Goal: Task Accomplishment & Management: Manage account settings

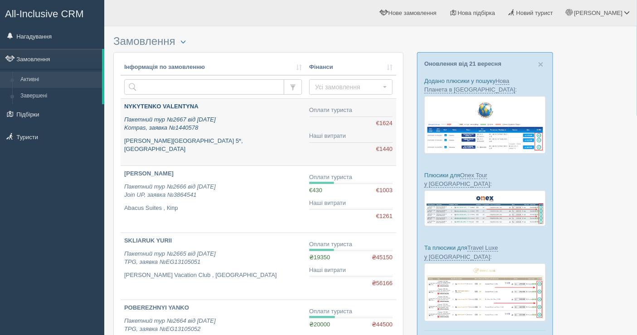
click at [245, 126] on p "Пакетний тур №2667 від [DATE] Kompas, заявка №1440578" at bounding box center [213, 124] width 178 height 17
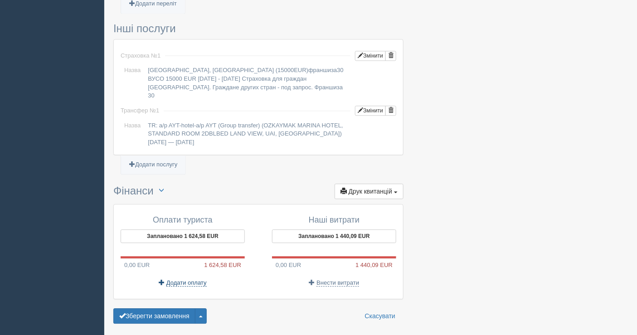
scroll to position [717, 0]
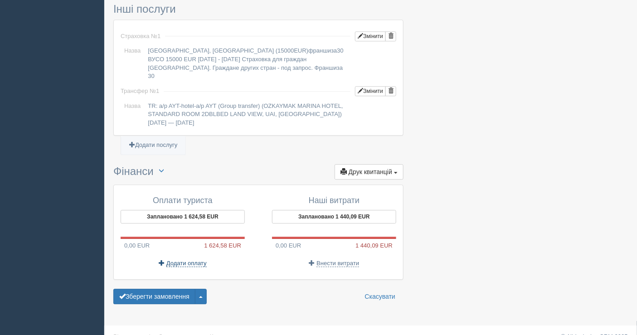
click at [176, 260] on span "Додати оплату" at bounding box center [186, 263] width 40 height 7
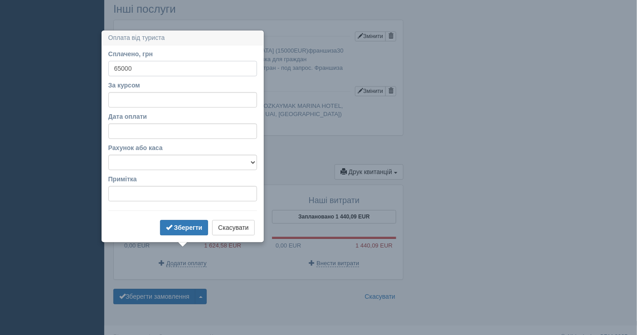
type input "65000"
click at [158, 137] on input "Дата оплати" at bounding box center [182, 130] width 149 height 15
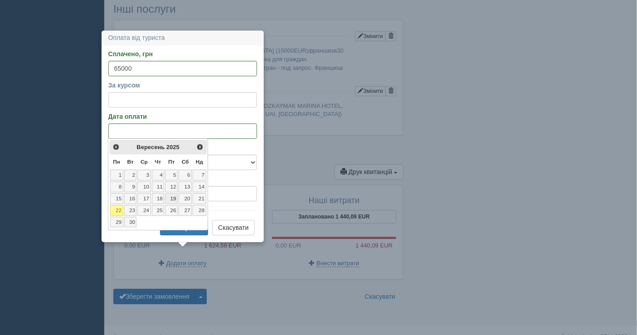
click at [174, 196] on link "19" at bounding box center [171, 198] width 13 height 11
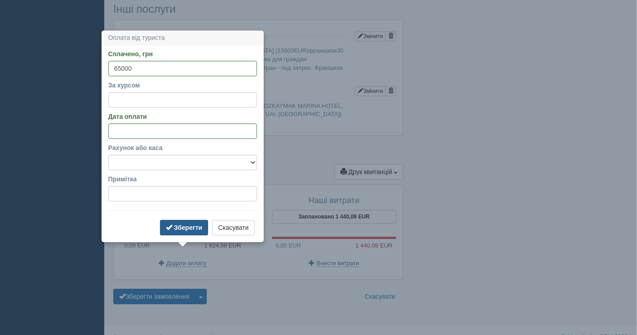
click at [175, 230] on button "Зберегти" at bounding box center [184, 227] width 49 height 15
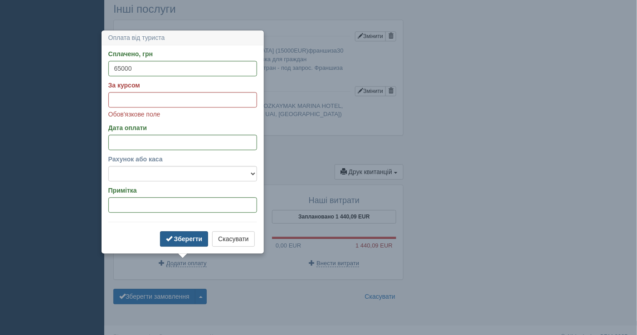
click at [177, 240] on b "Зберегти" at bounding box center [188, 238] width 29 height 7
